Goal: Check status: Check status

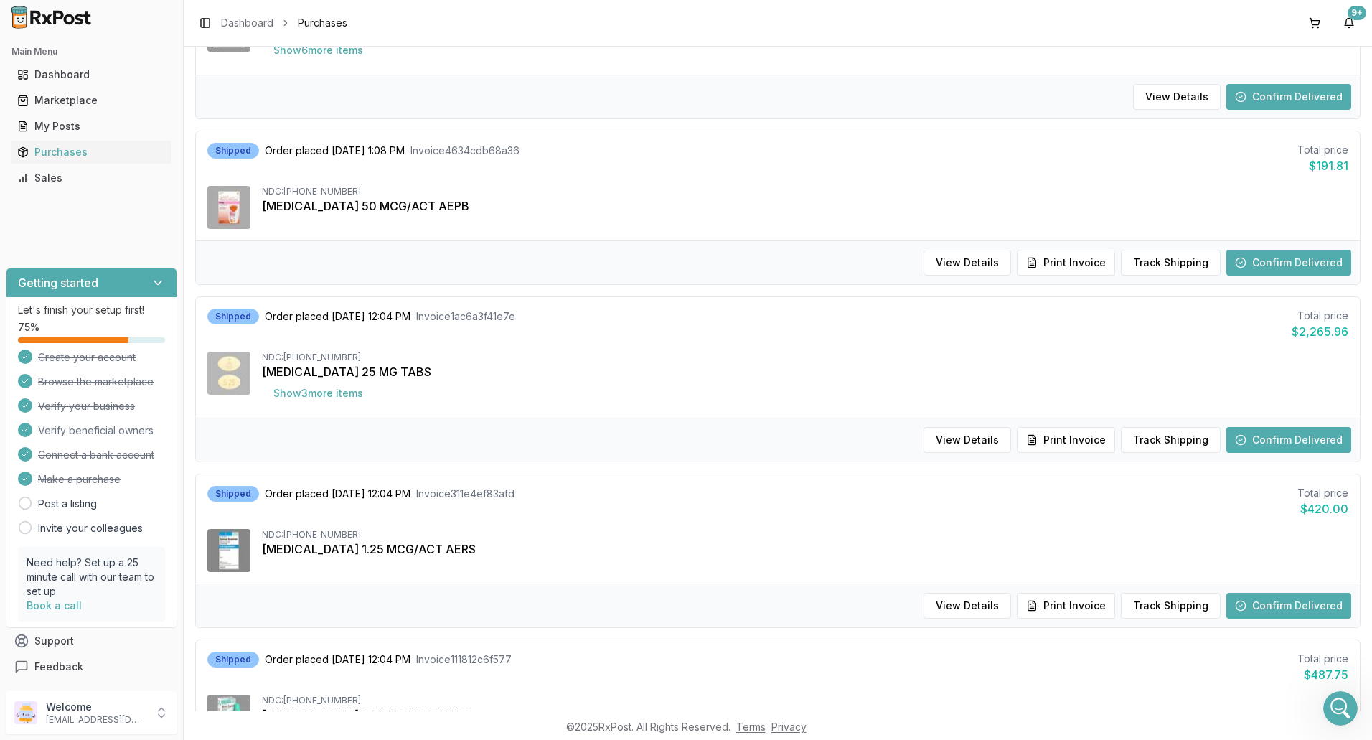
scroll to position [718, 0]
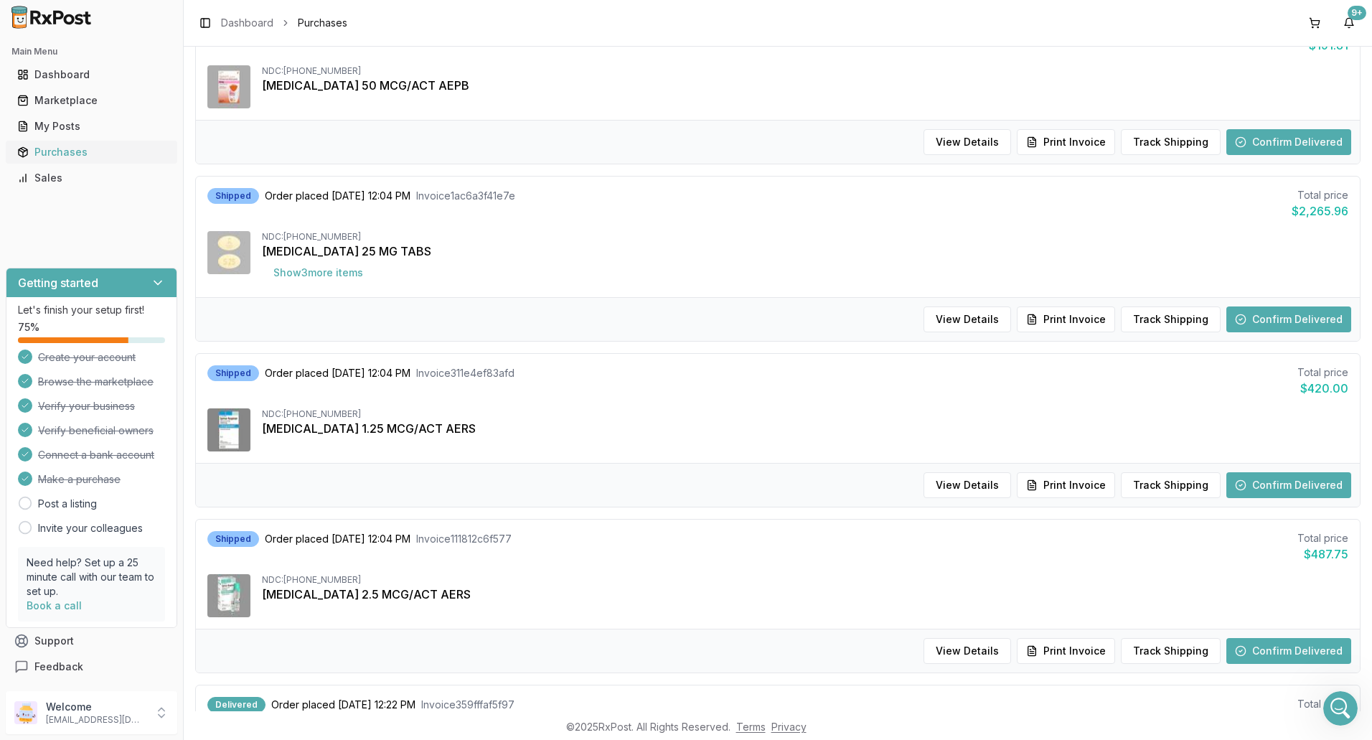
click at [65, 149] on div "Purchases" at bounding box center [91, 152] width 149 height 14
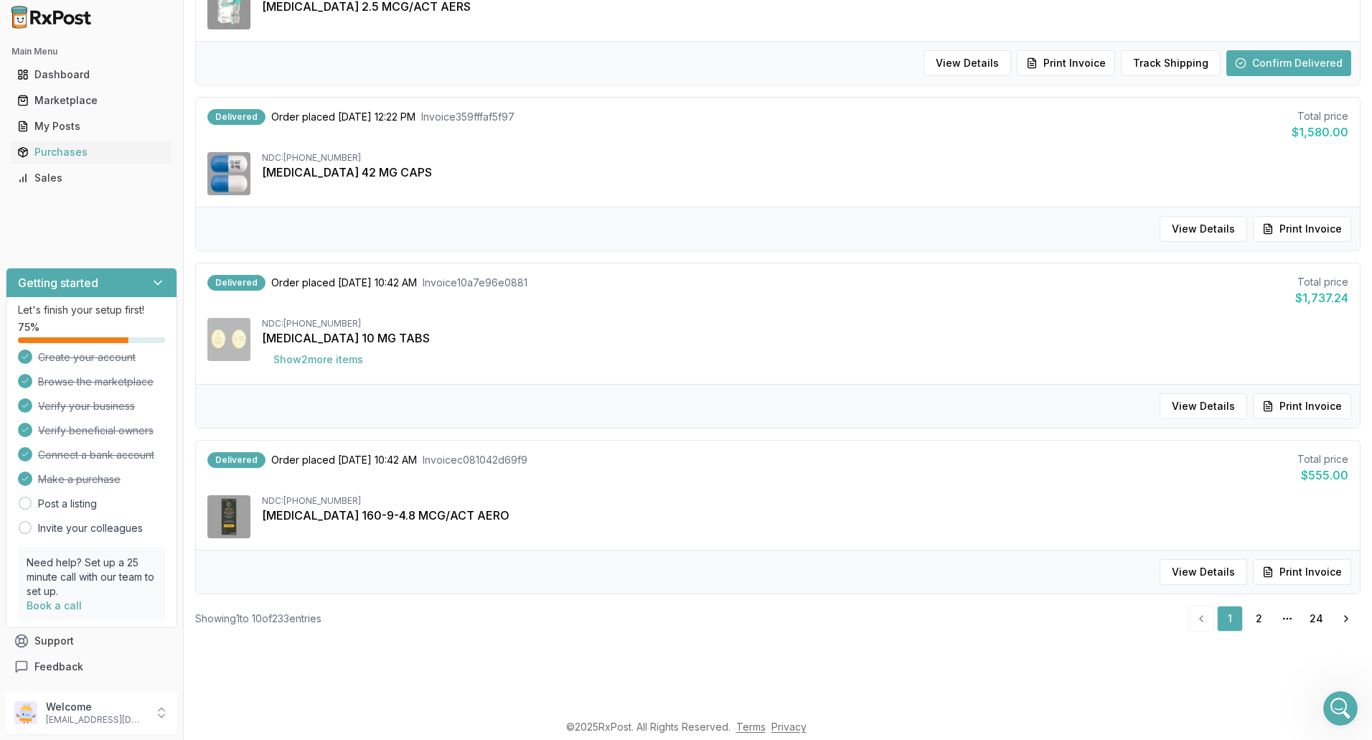
scroll to position [1260, 0]
click at [1251, 619] on link "2" at bounding box center [1259, 617] width 26 height 26
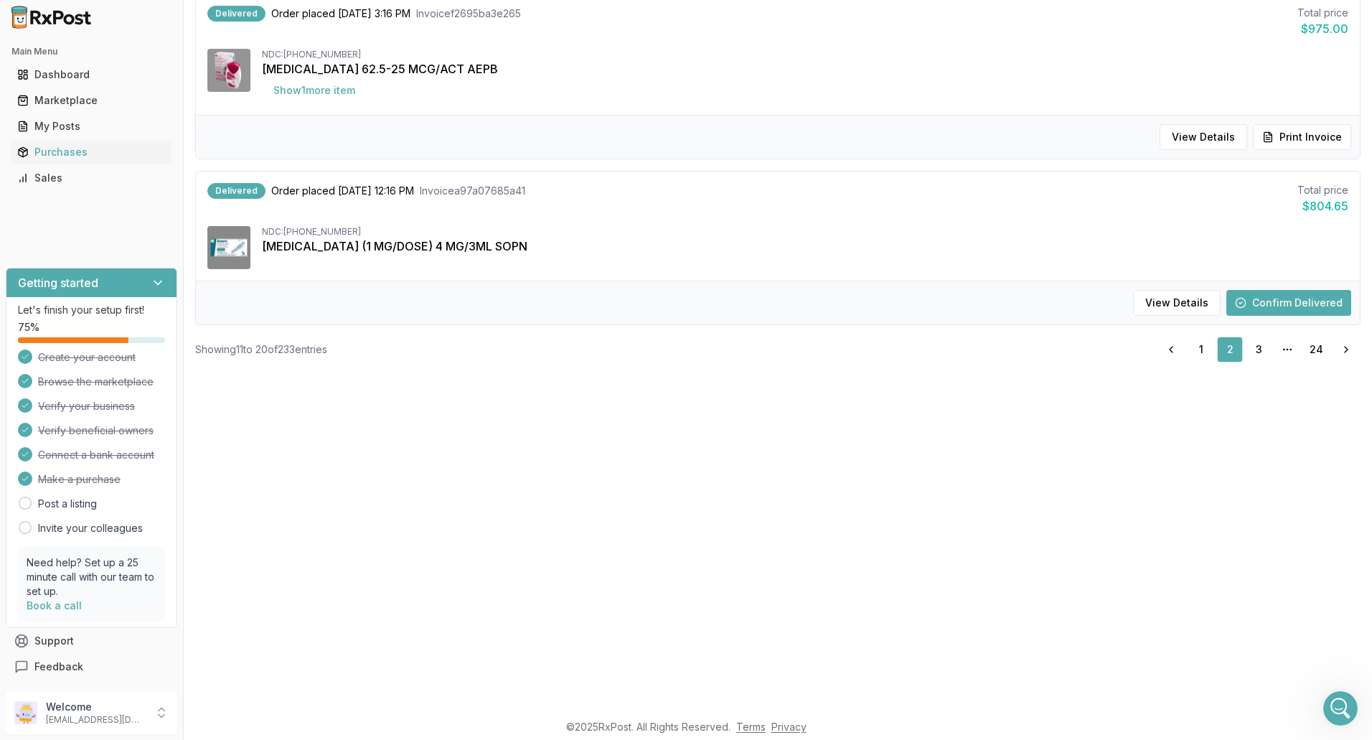
scroll to position [405, 0]
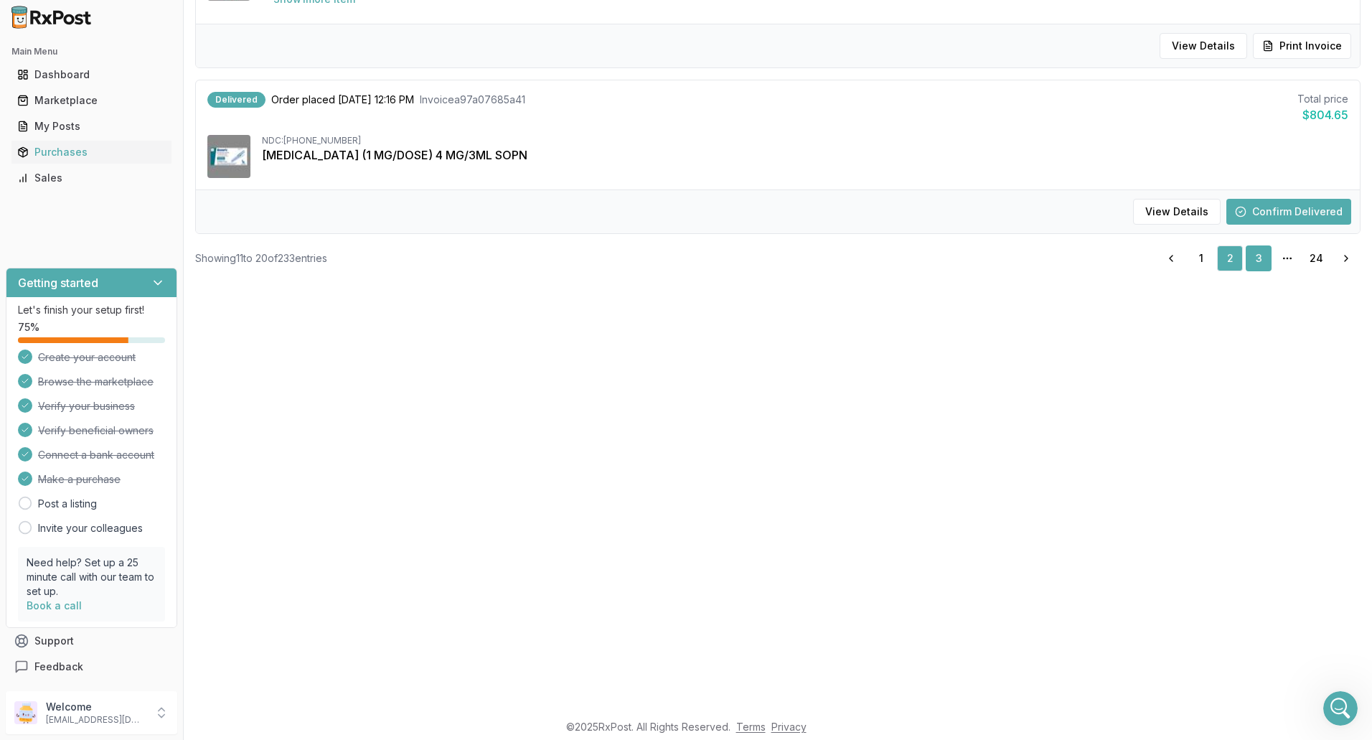
click at [1252, 253] on link "3" at bounding box center [1259, 258] width 26 height 26
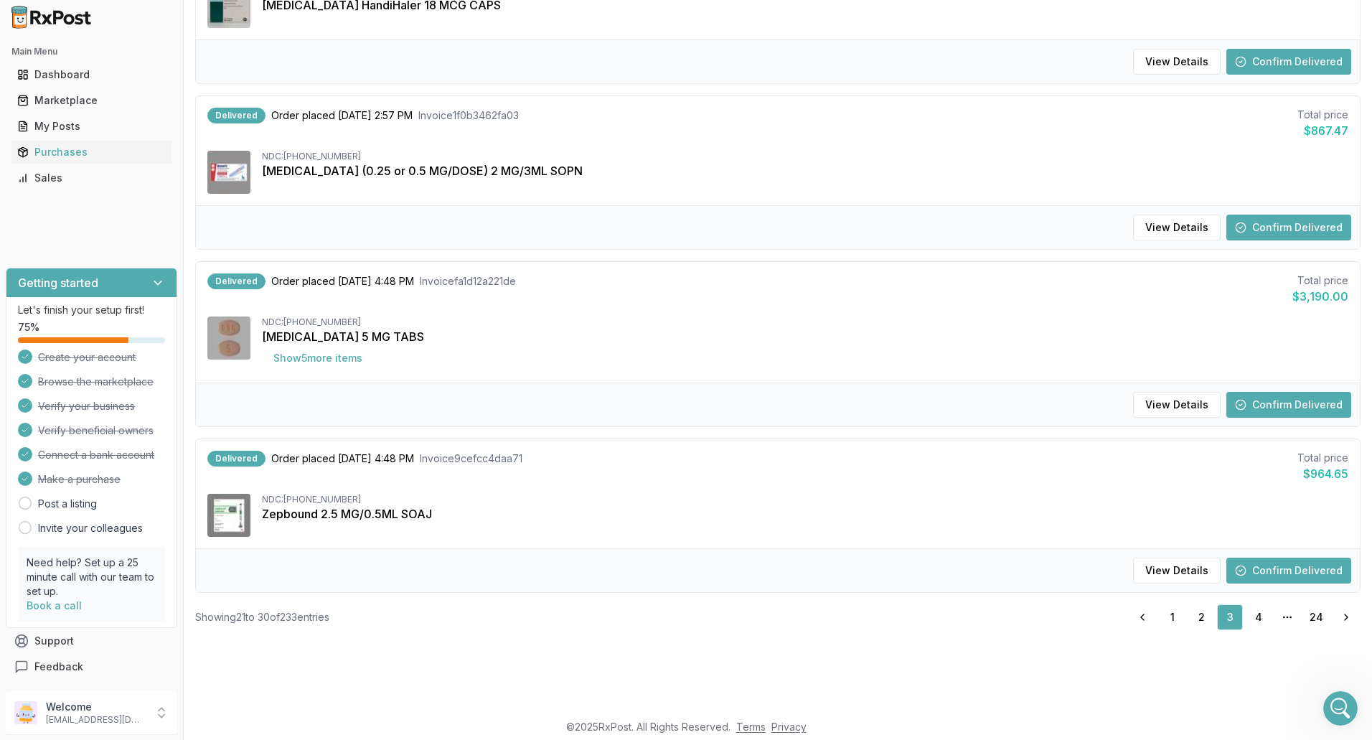
scroll to position [118, 0]
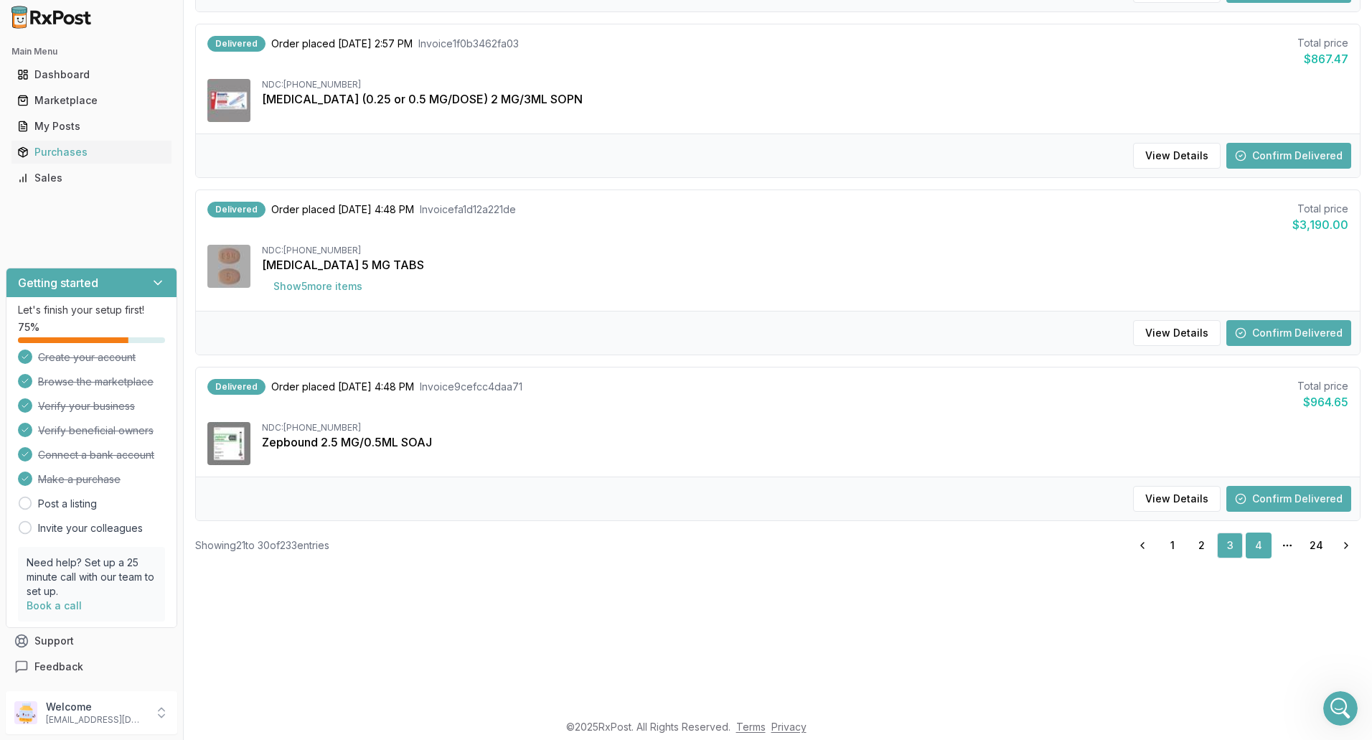
click at [1257, 538] on link "4" at bounding box center [1259, 546] width 26 height 26
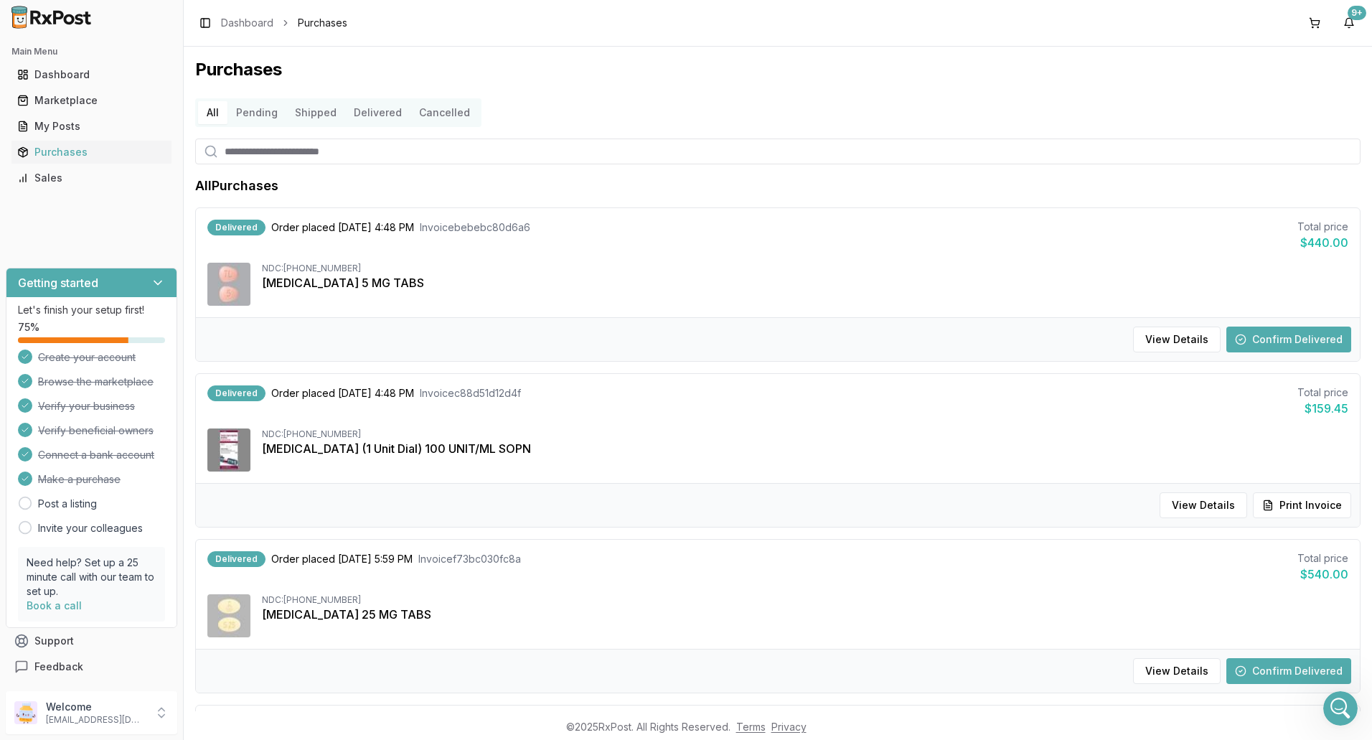
click at [309, 112] on button "Shipped" at bounding box center [315, 112] width 59 height 23
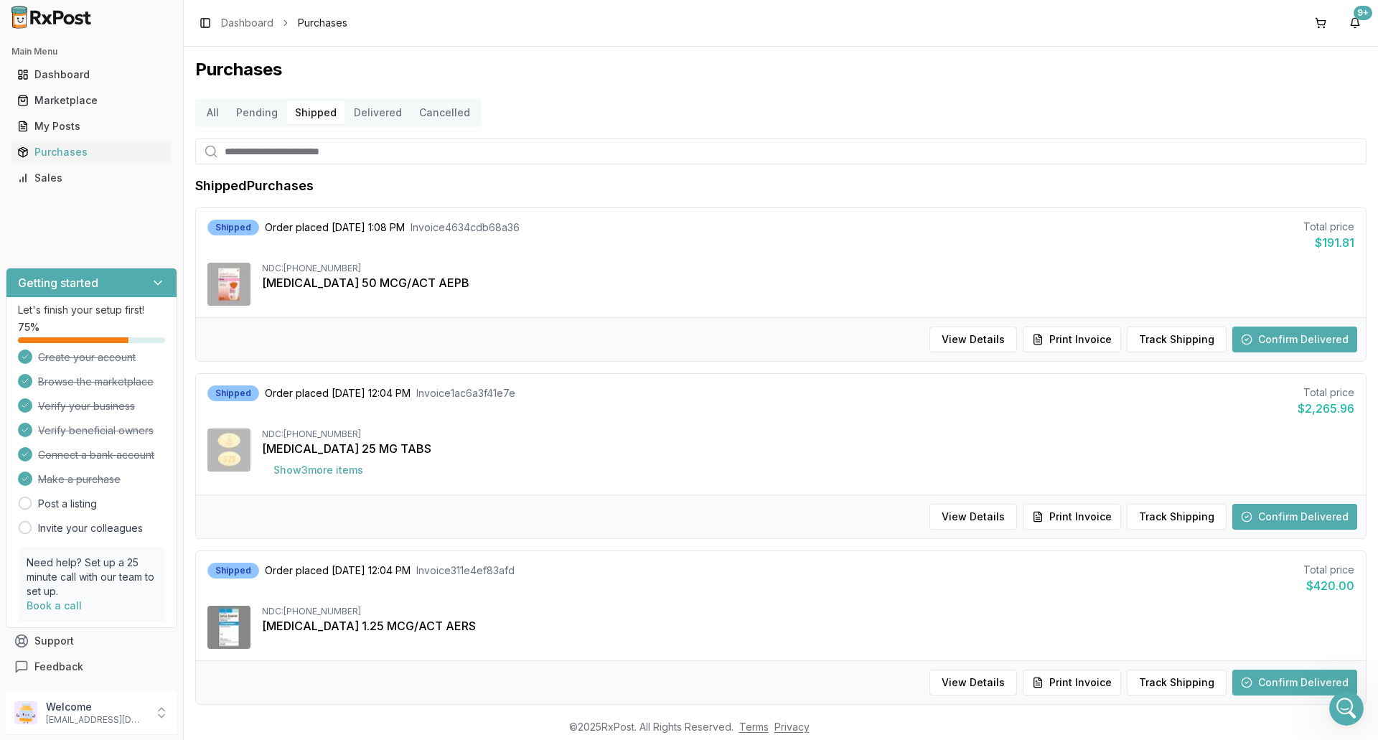
click at [374, 112] on button "Delivered" at bounding box center [377, 112] width 65 height 23
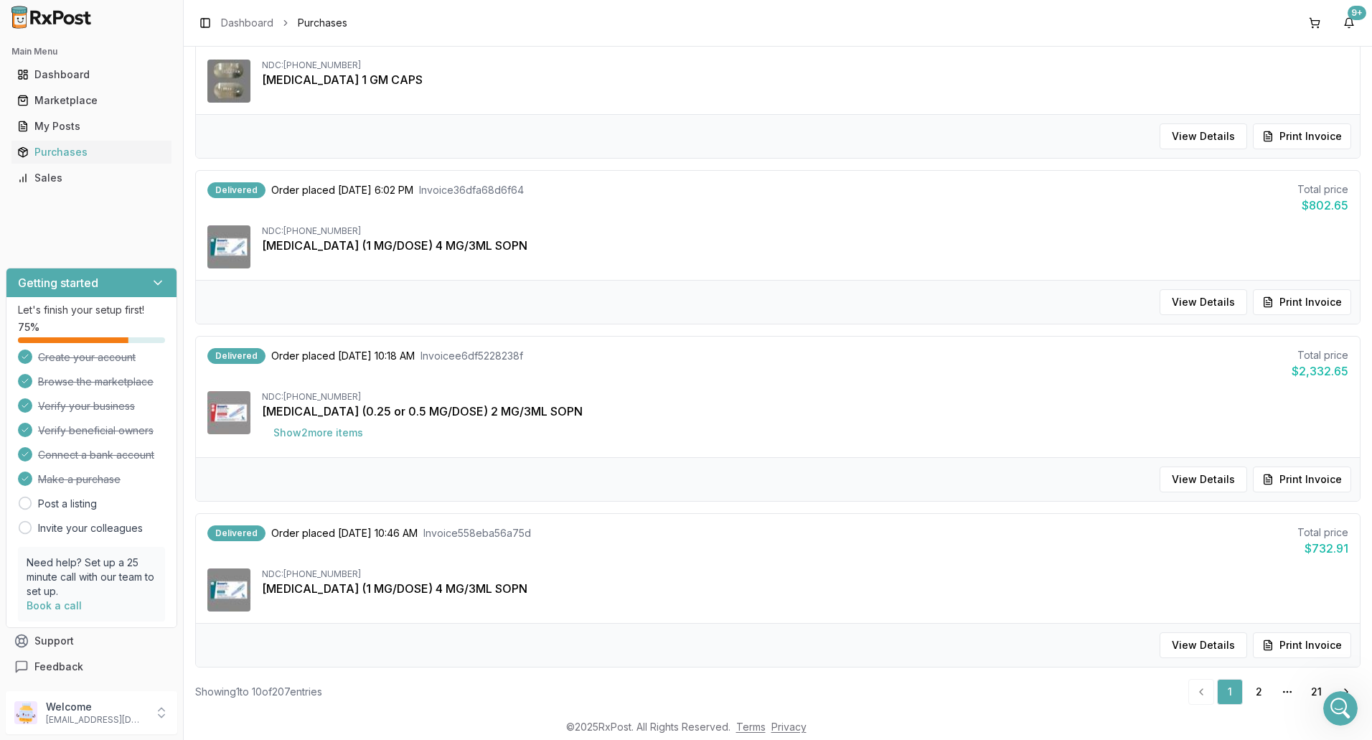
scroll to position [1260, 0]
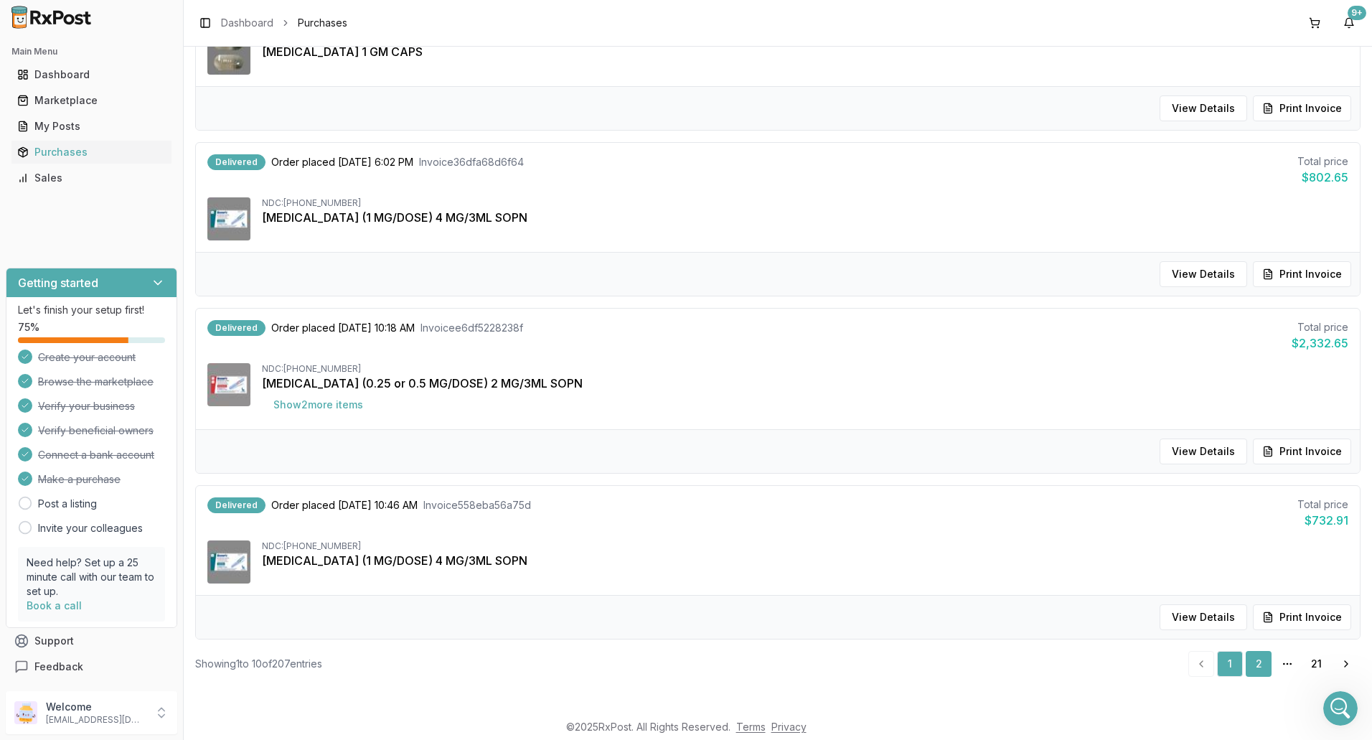
click at [1253, 655] on link "2" at bounding box center [1259, 664] width 26 height 26
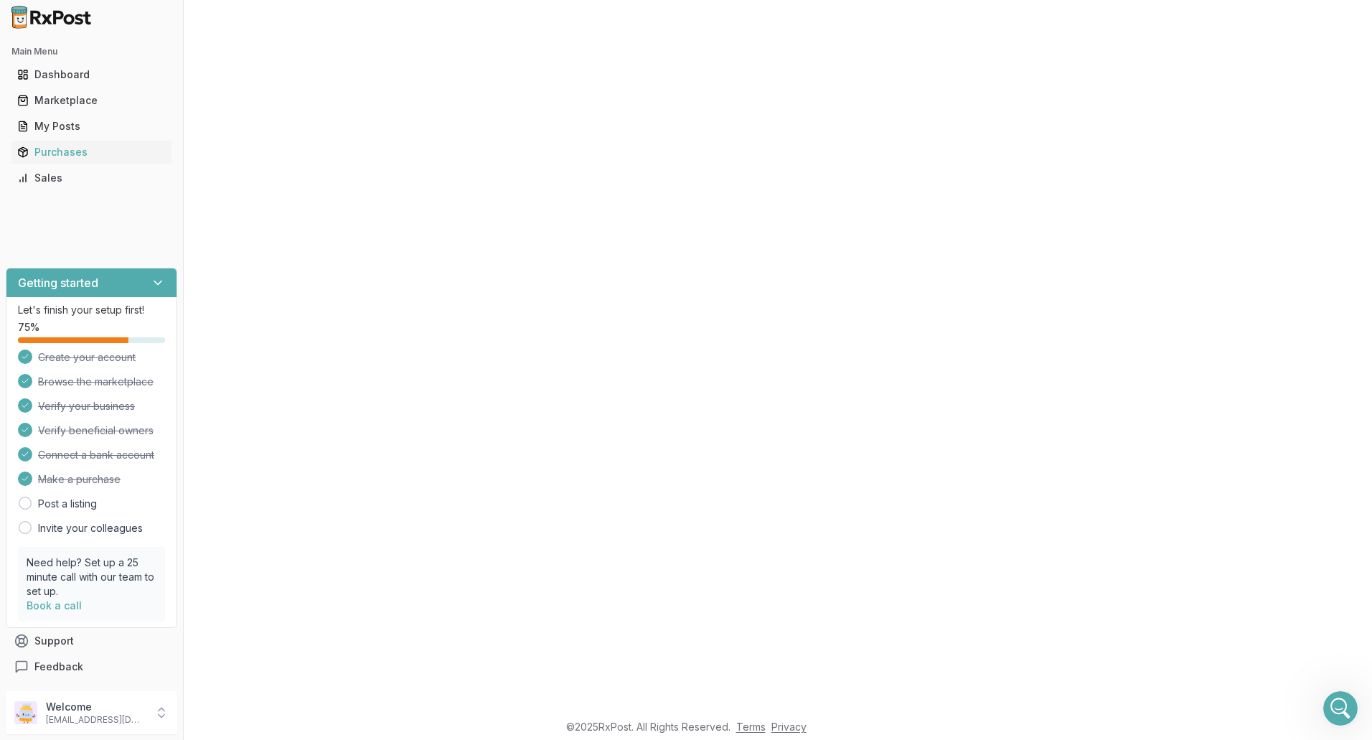
scroll to position [908, 0]
click at [1348, 703] on icon "Open Intercom Messenger" at bounding box center [1339, 707] width 24 height 24
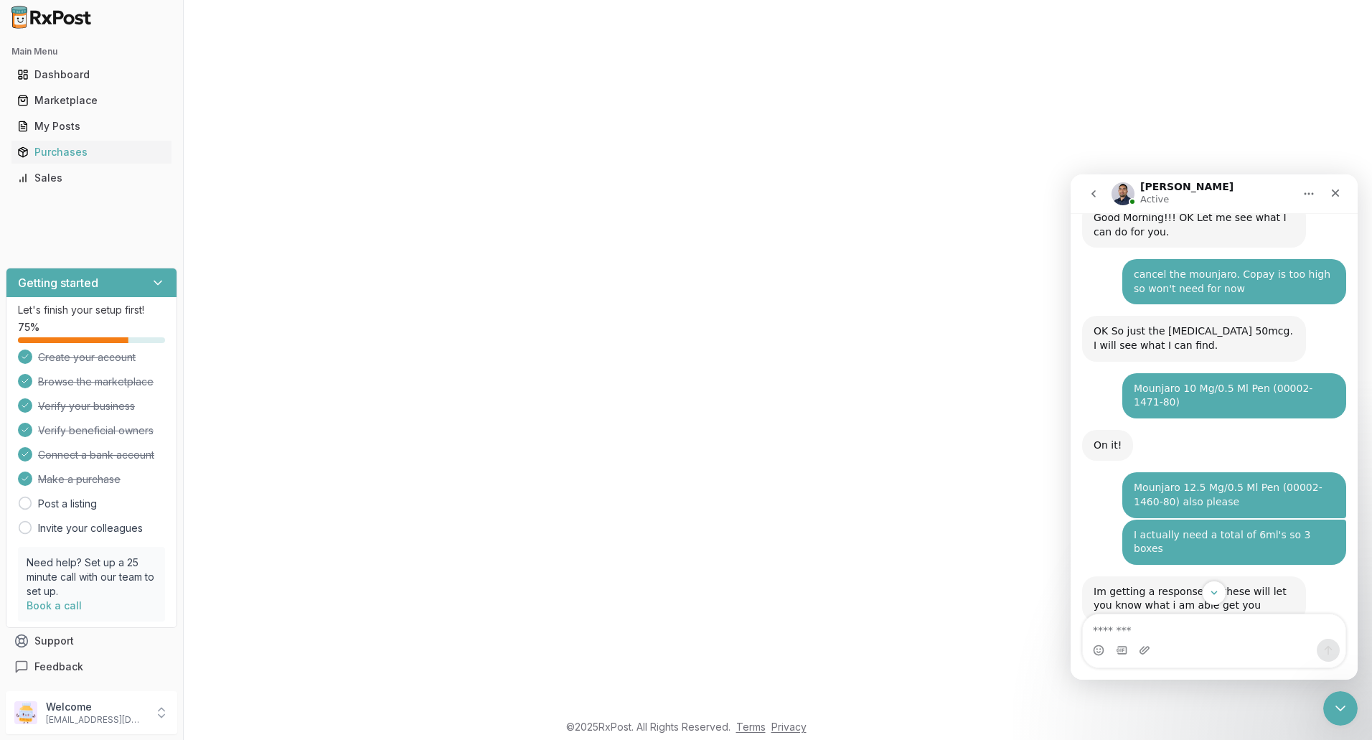
scroll to position [9027, 0]
